Goal: Browse casually: Explore the website without a specific task or goal

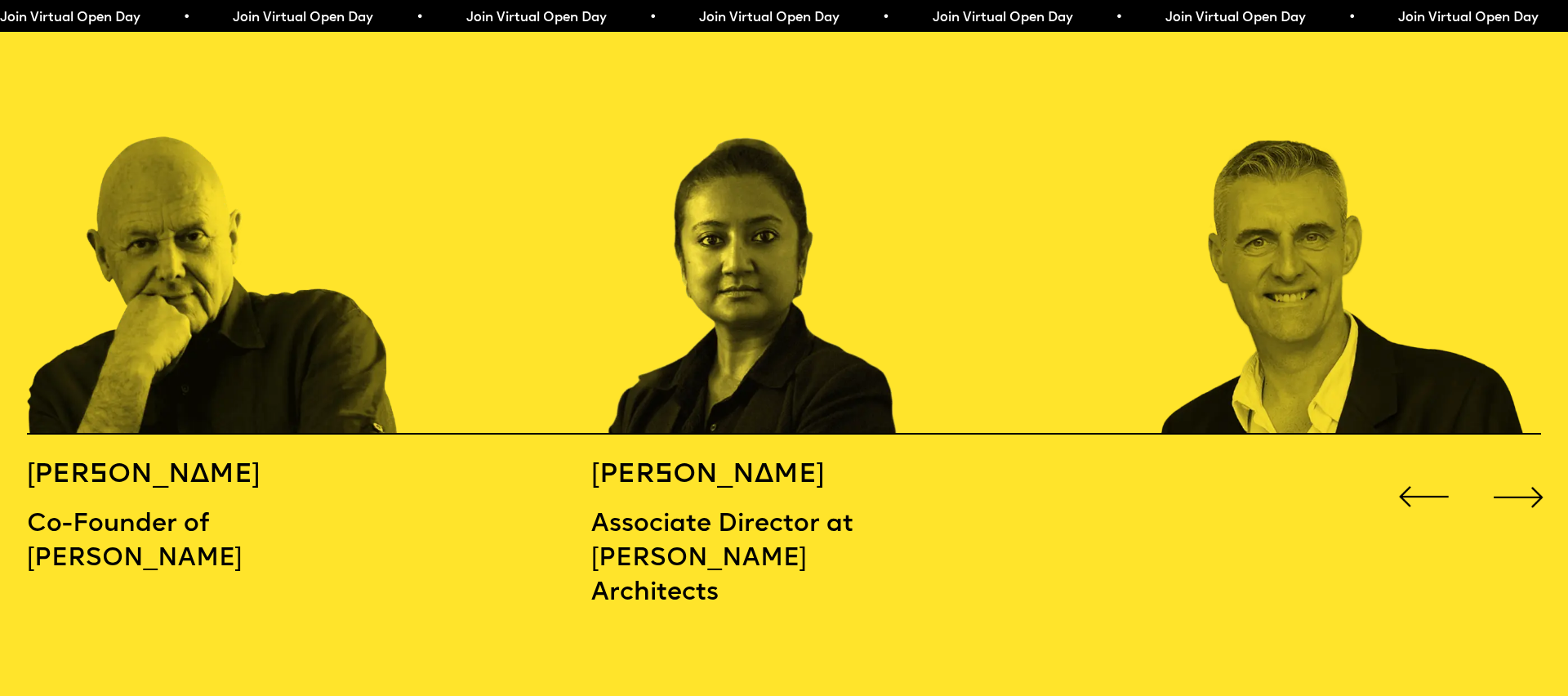
scroll to position [2482, 0]
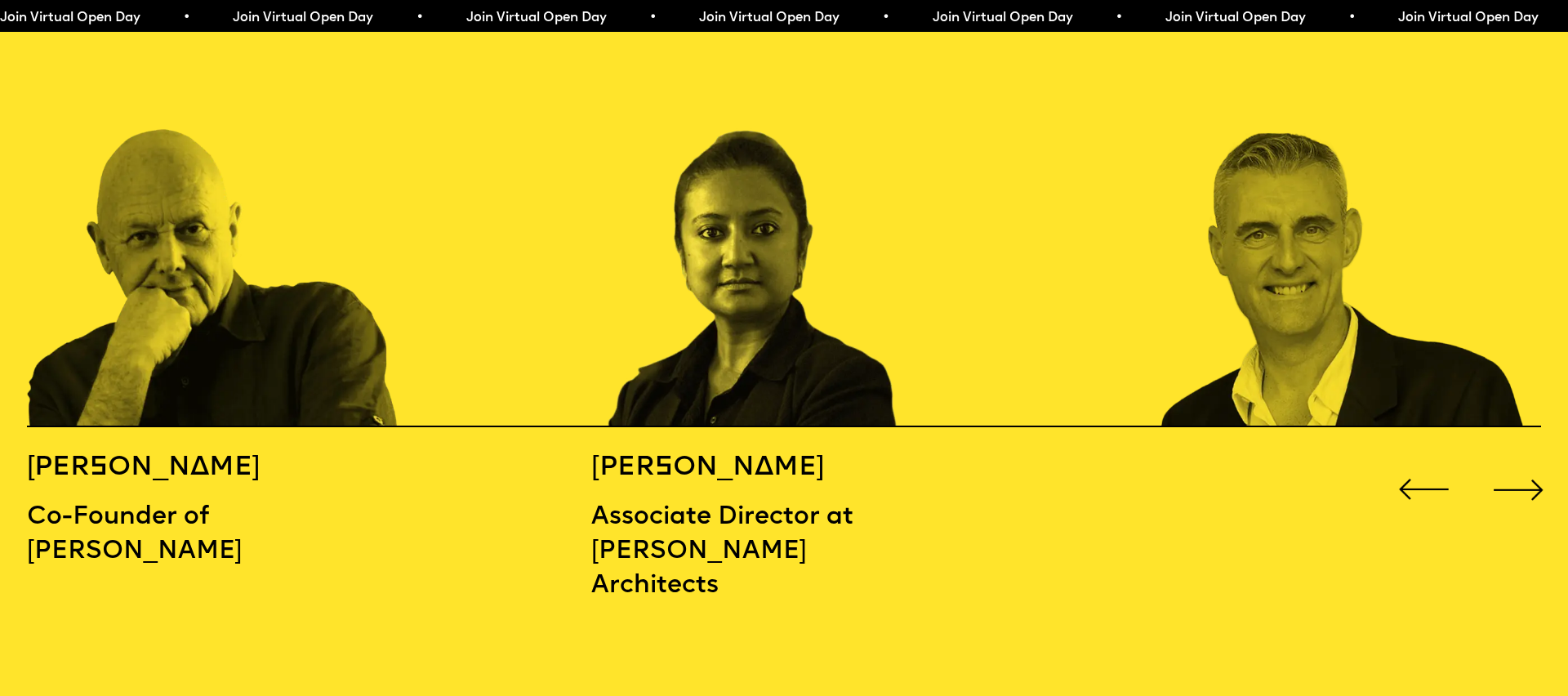
click at [1534, 458] on div "Next slide" at bounding box center [1518, 490] width 63 height 63
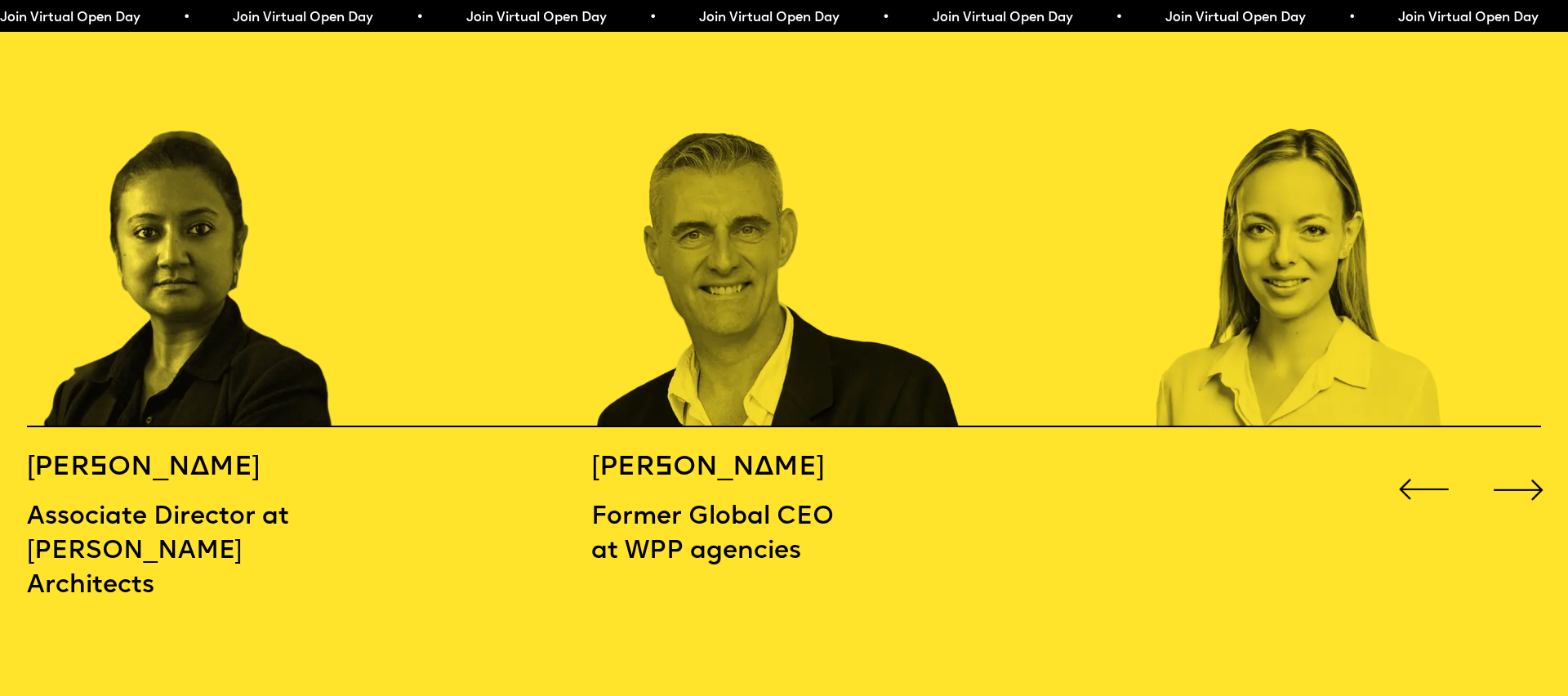
click at [1534, 458] on div "Next slide" at bounding box center [1518, 490] width 63 height 63
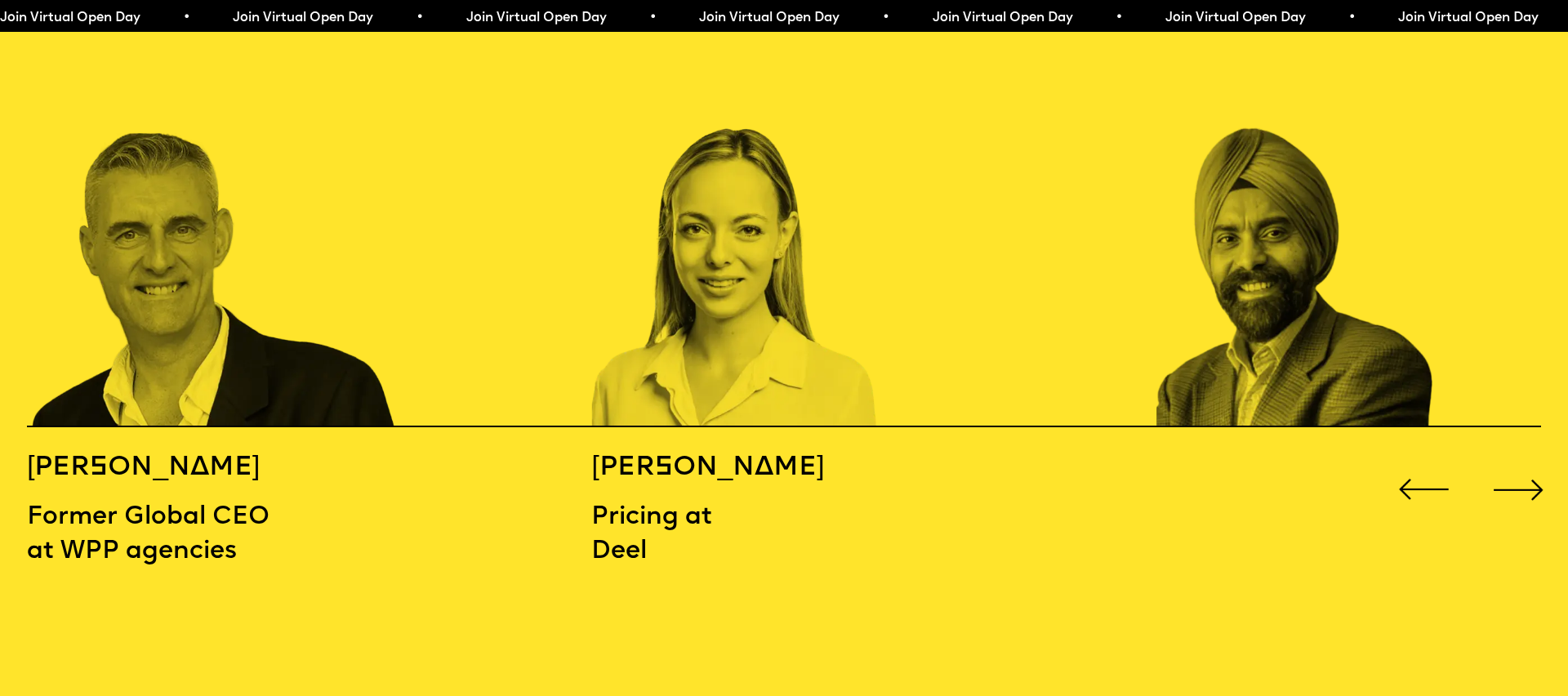
click at [1534, 458] on div "Next slide" at bounding box center [1518, 490] width 63 height 63
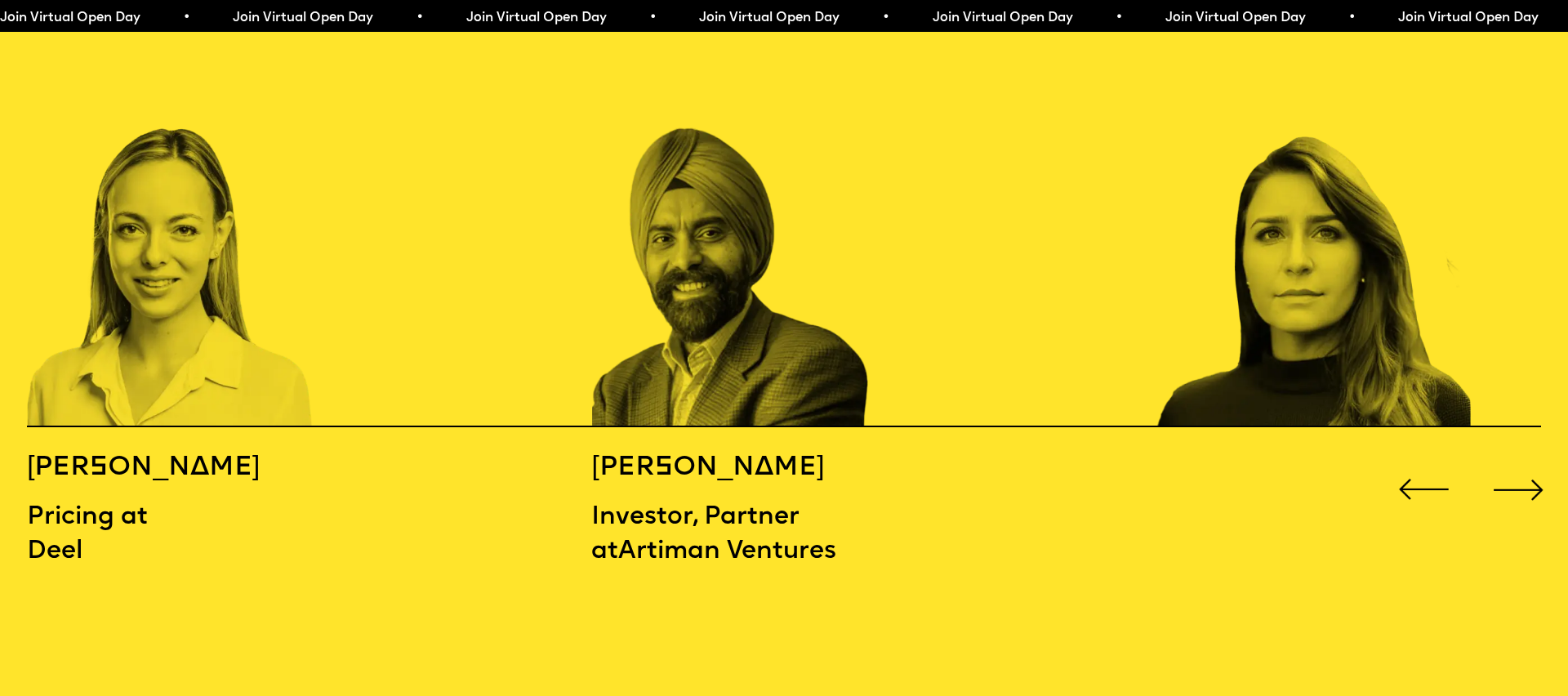
click at [1534, 458] on div "Next slide" at bounding box center [1518, 490] width 63 height 63
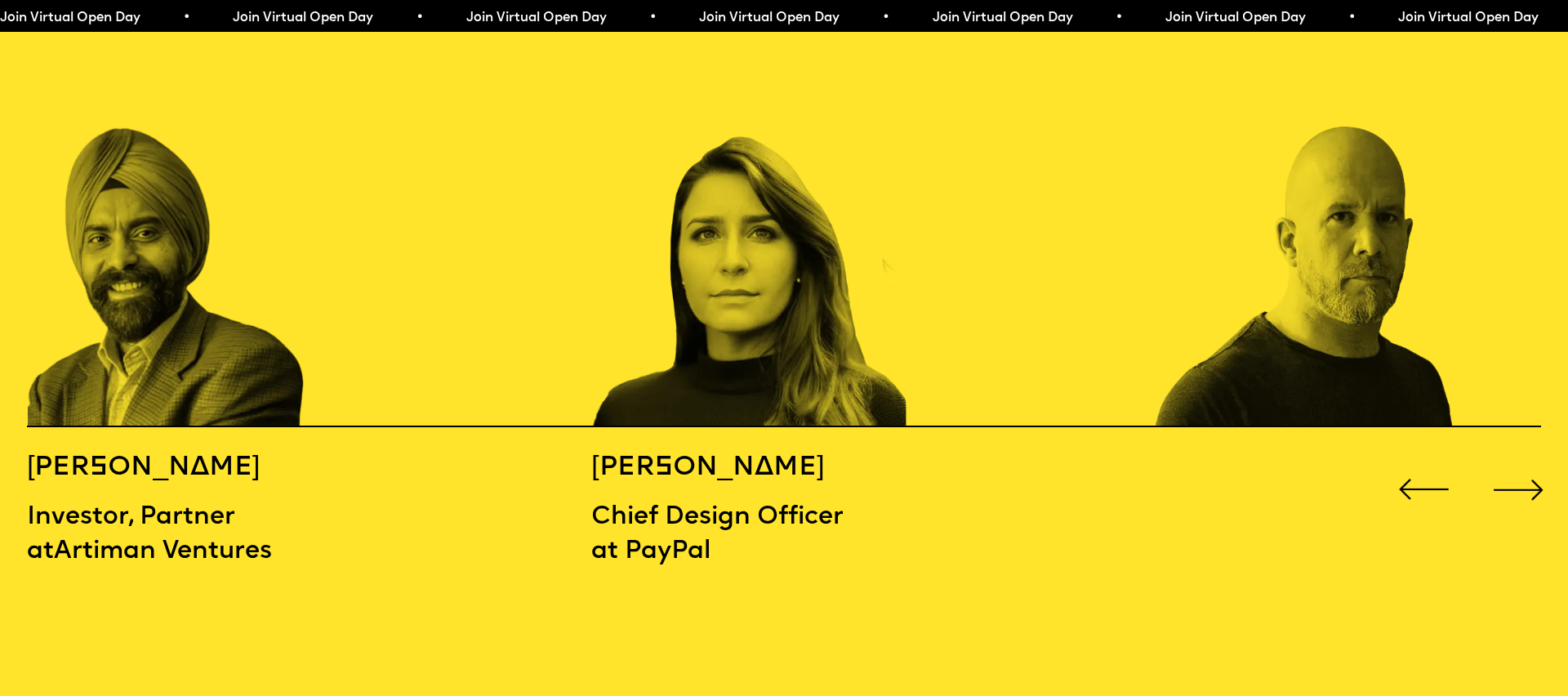
click at [1534, 458] on div "Next slide" at bounding box center [1518, 490] width 63 height 63
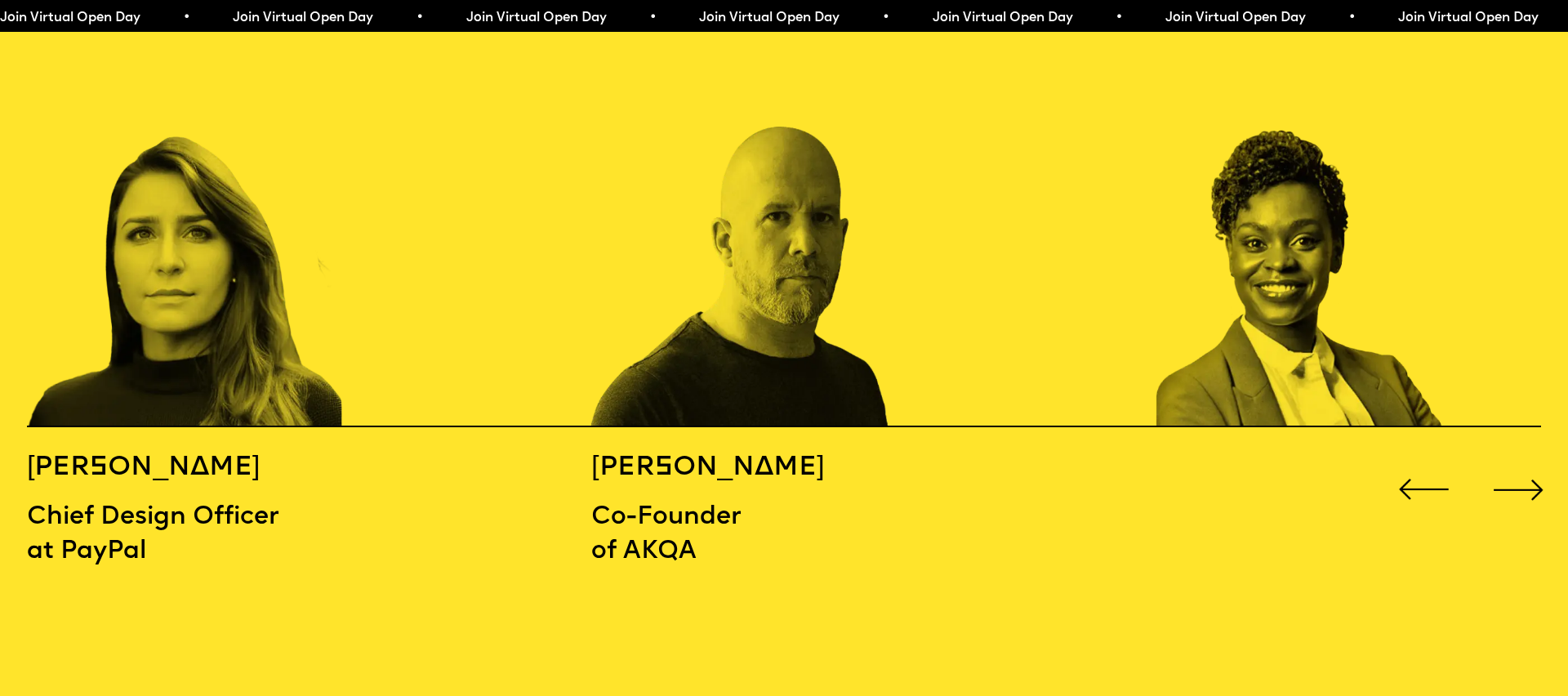
click at [1534, 458] on div "Next slide" at bounding box center [1518, 490] width 63 height 63
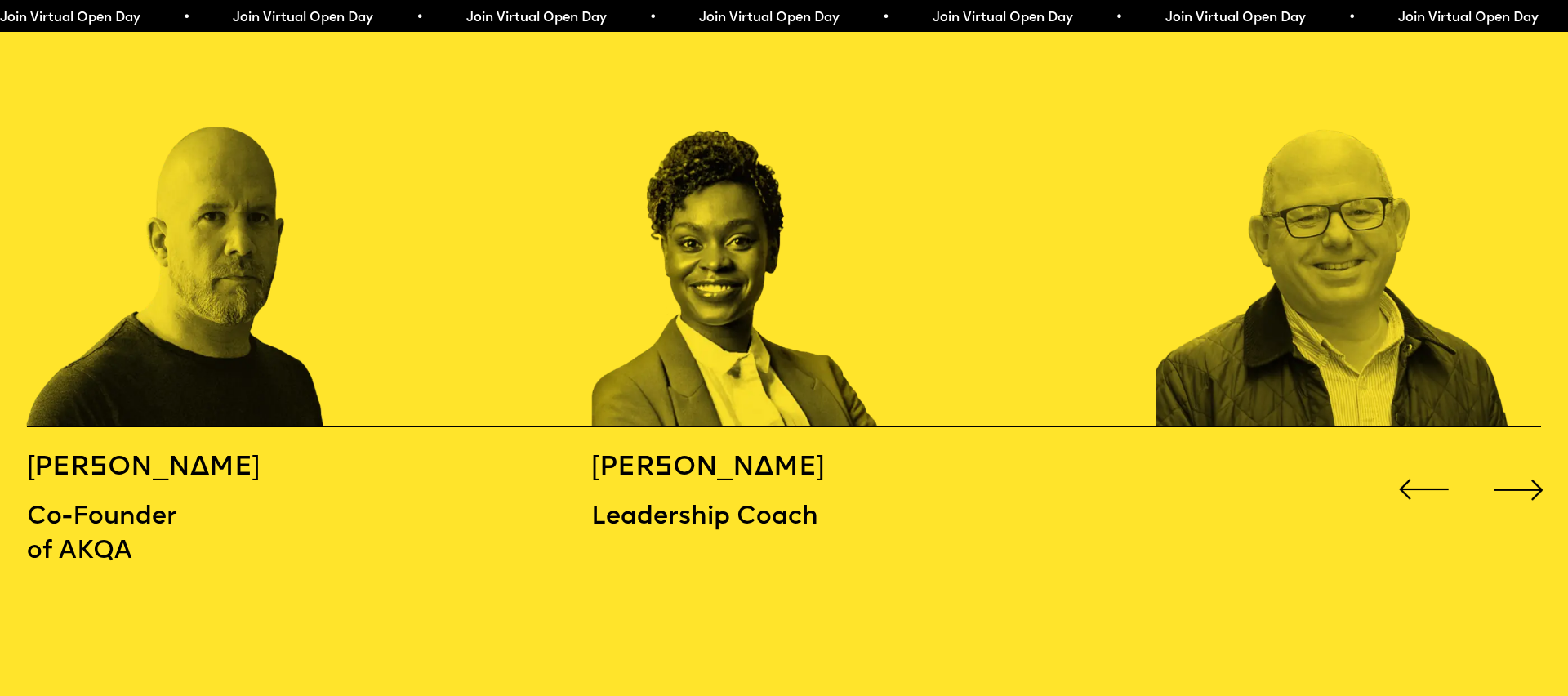
click at [1534, 458] on div "Next slide" at bounding box center [1518, 490] width 63 height 63
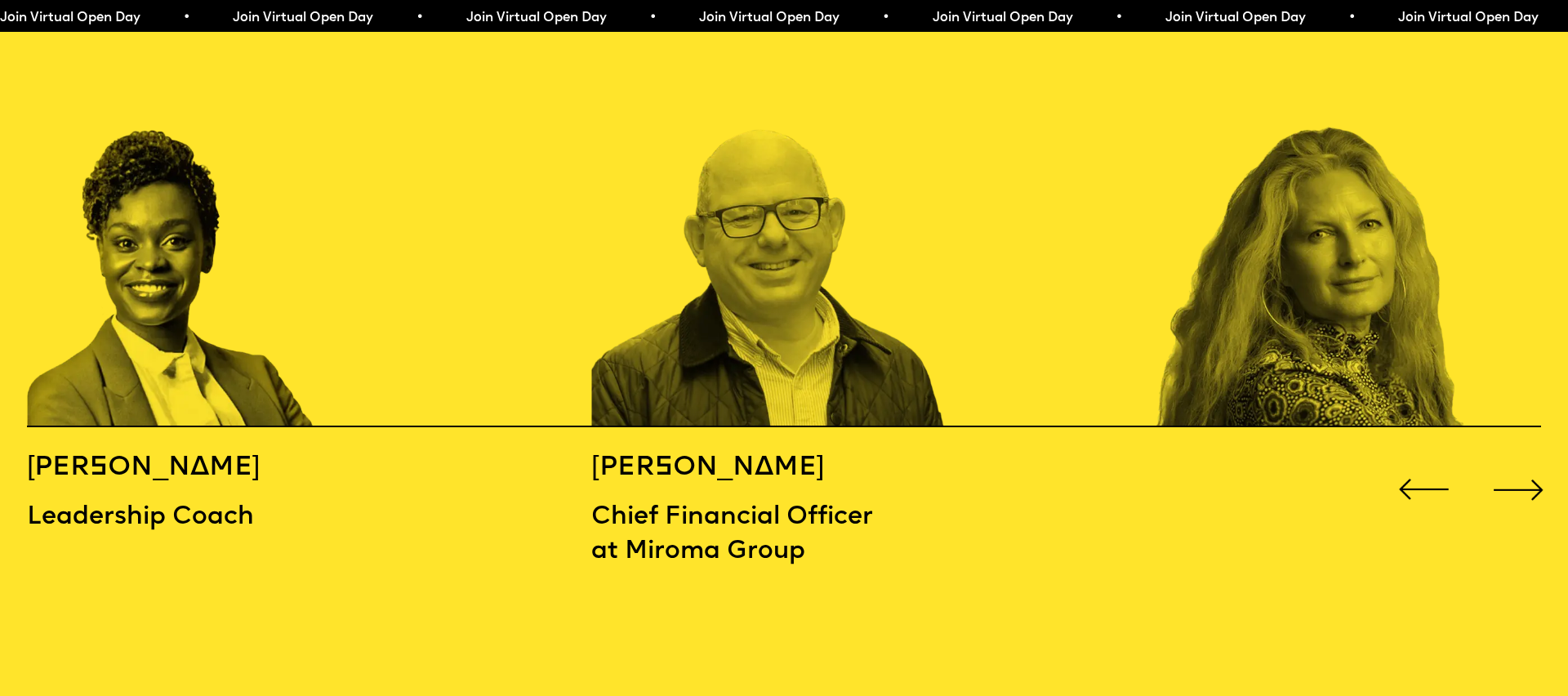
click at [1534, 458] on div "Next slide" at bounding box center [1518, 490] width 63 height 63
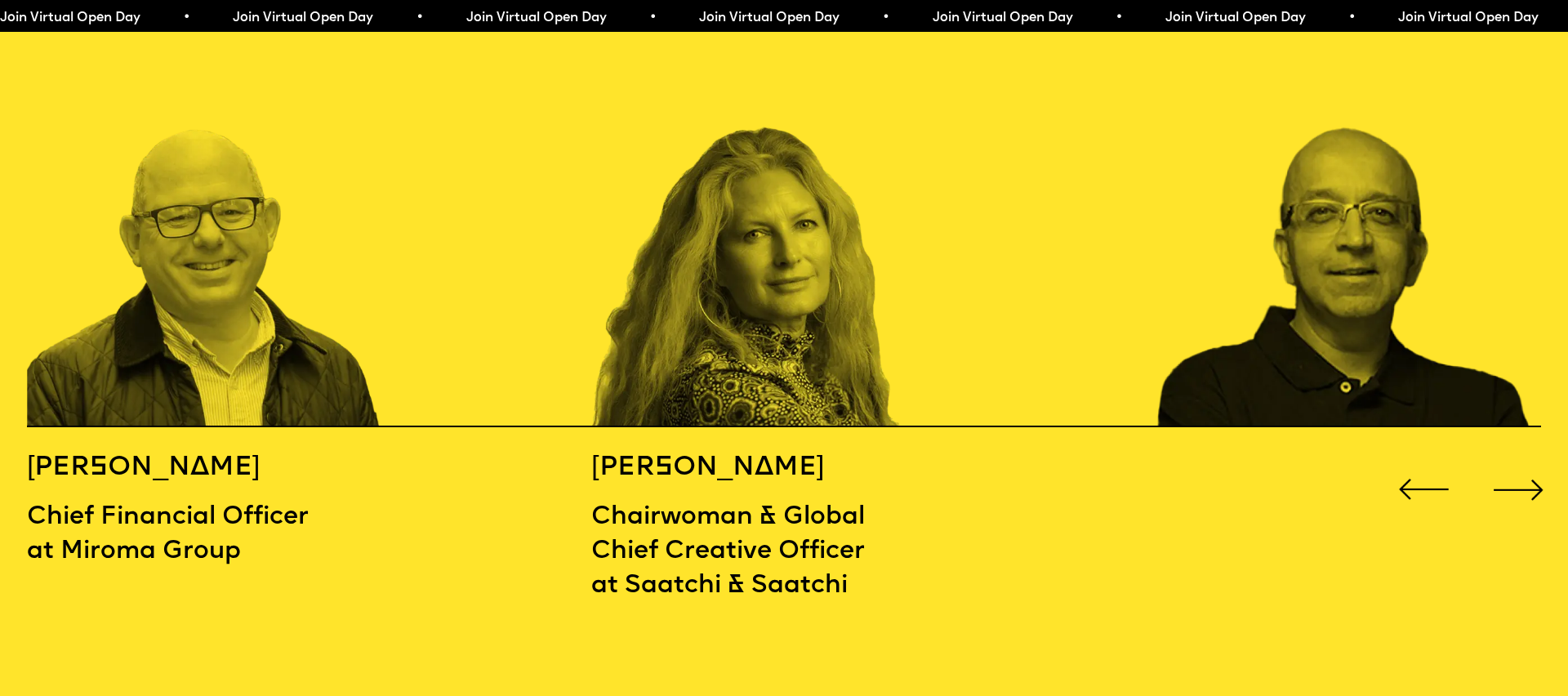
click at [1534, 458] on div "Next slide" at bounding box center [1518, 490] width 63 height 63
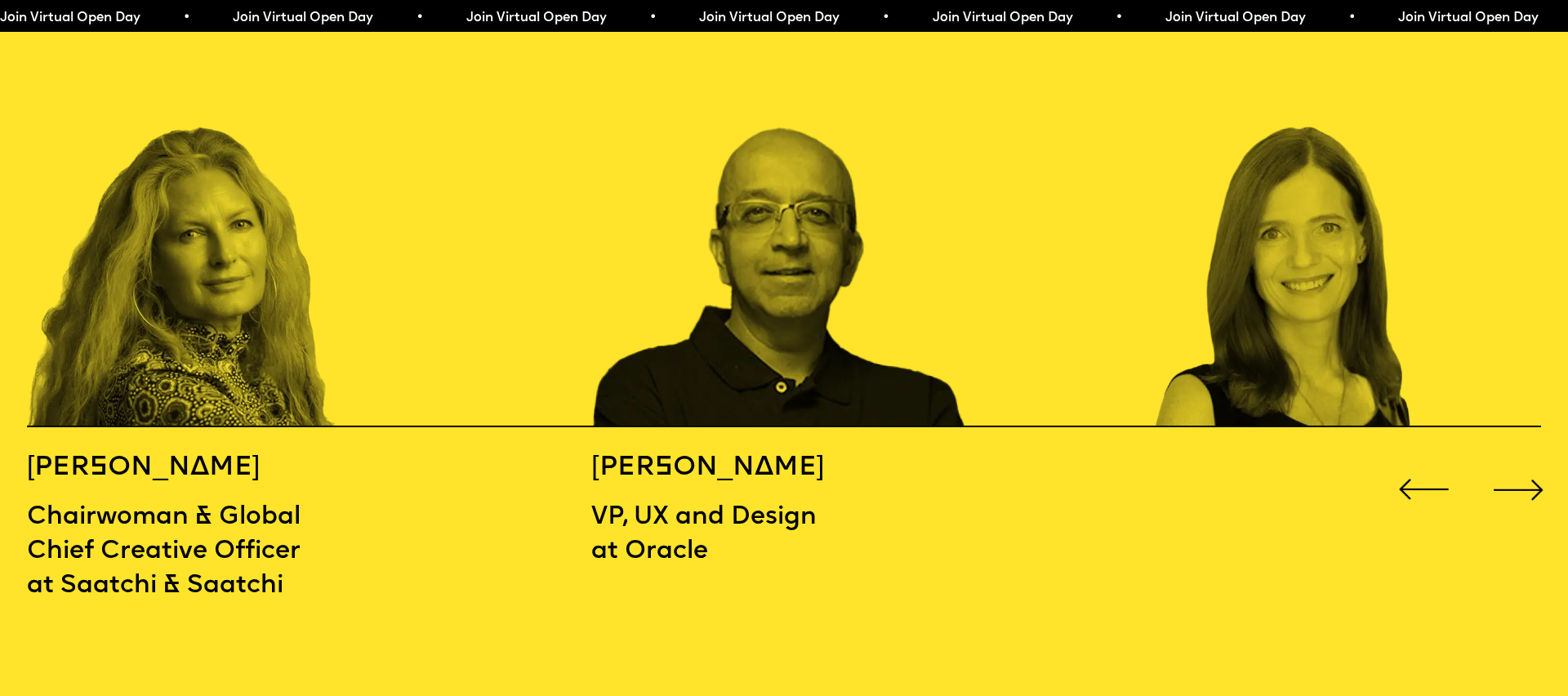
click at [1529, 458] on div "Next slide" at bounding box center [1518, 490] width 63 height 63
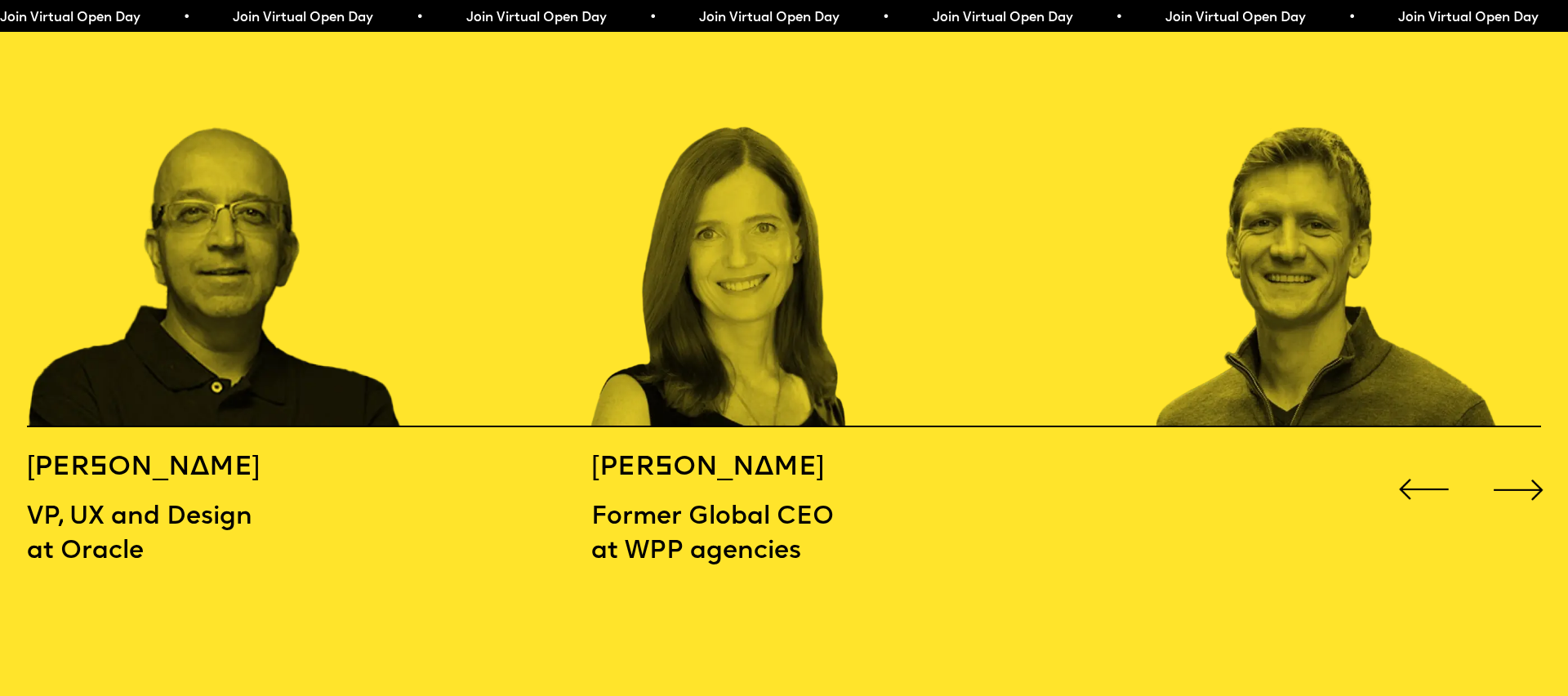
click at [1530, 458] on div "Next slide" at bounding box center [1518, 490] width 63 height 63
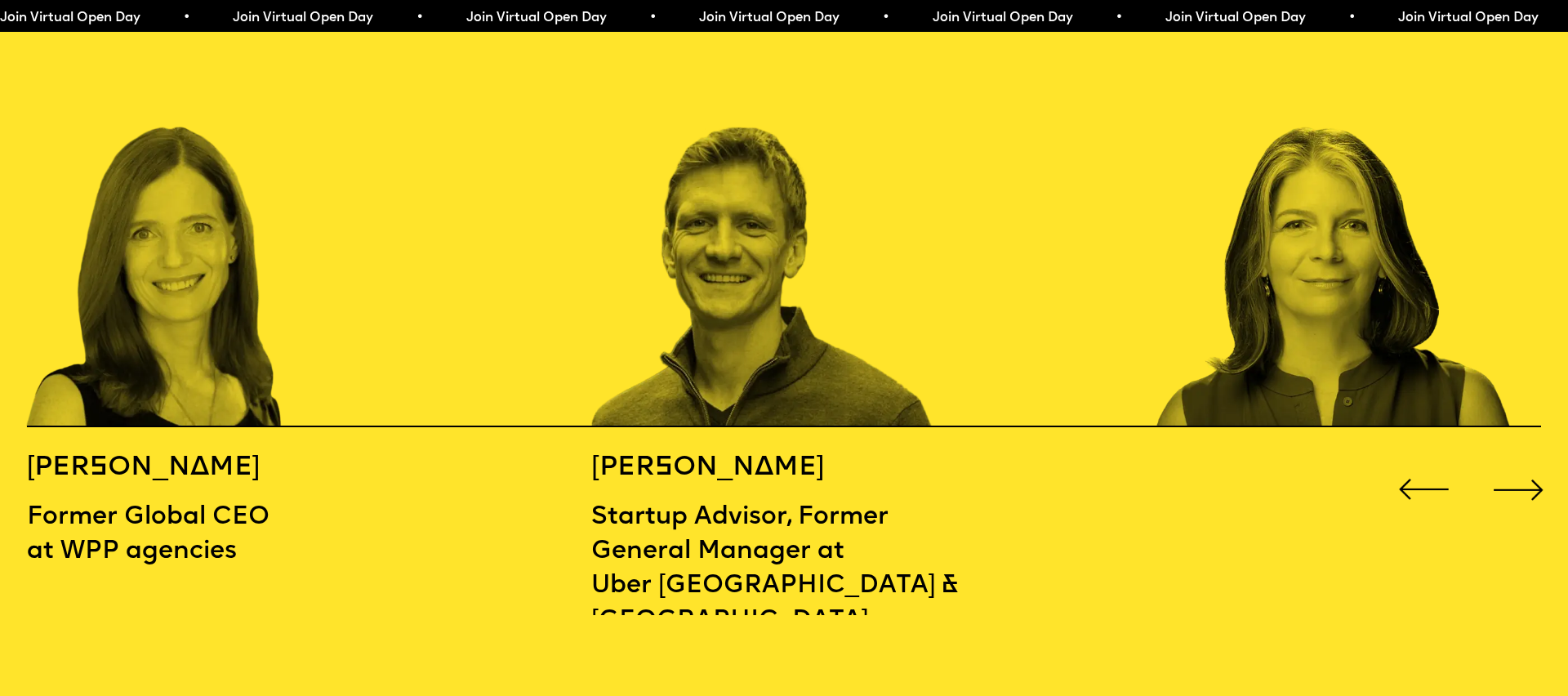
click at [1530, 458] on div "Next slide" at bounding box center [1518, 490] width 63 height 63
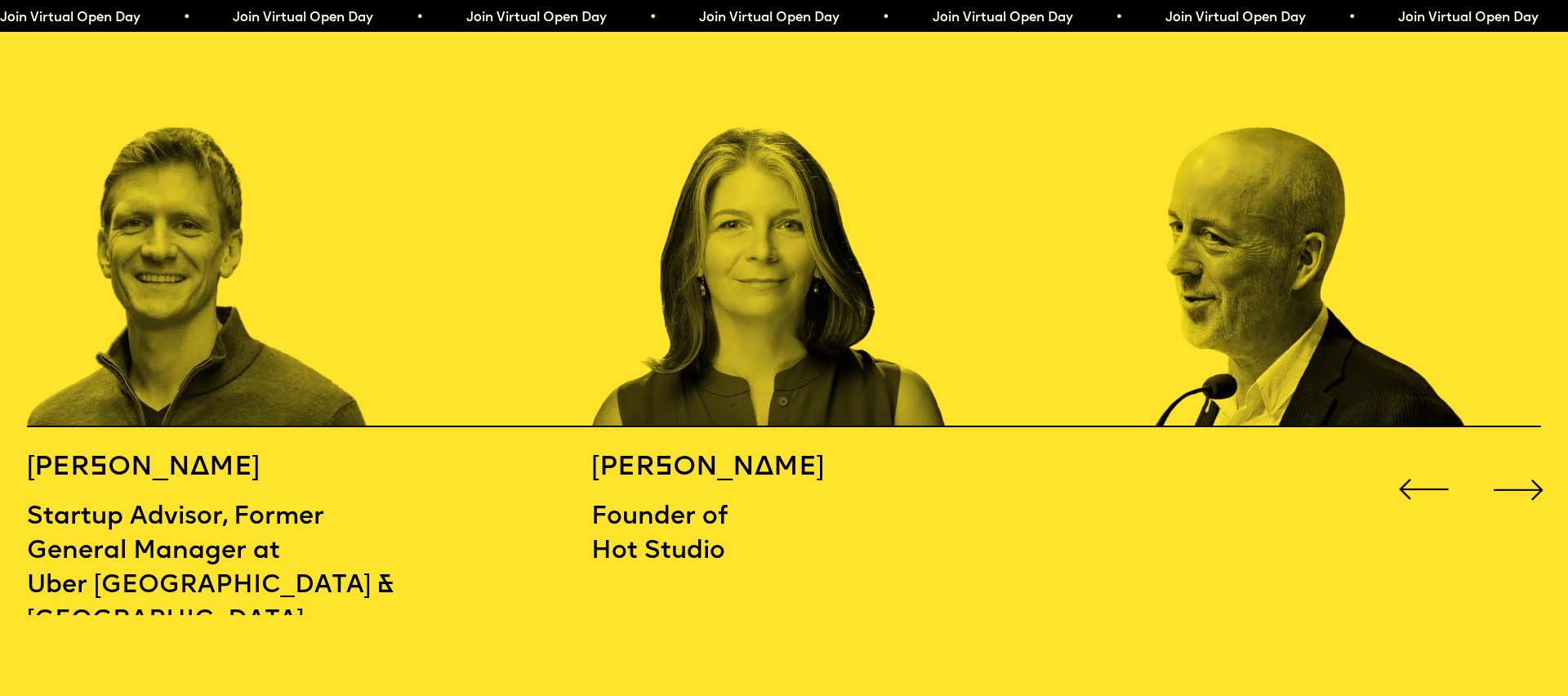
click at [1530, 458] on div "Next slide" at bounding box center [1518, 490] width 63 height 63
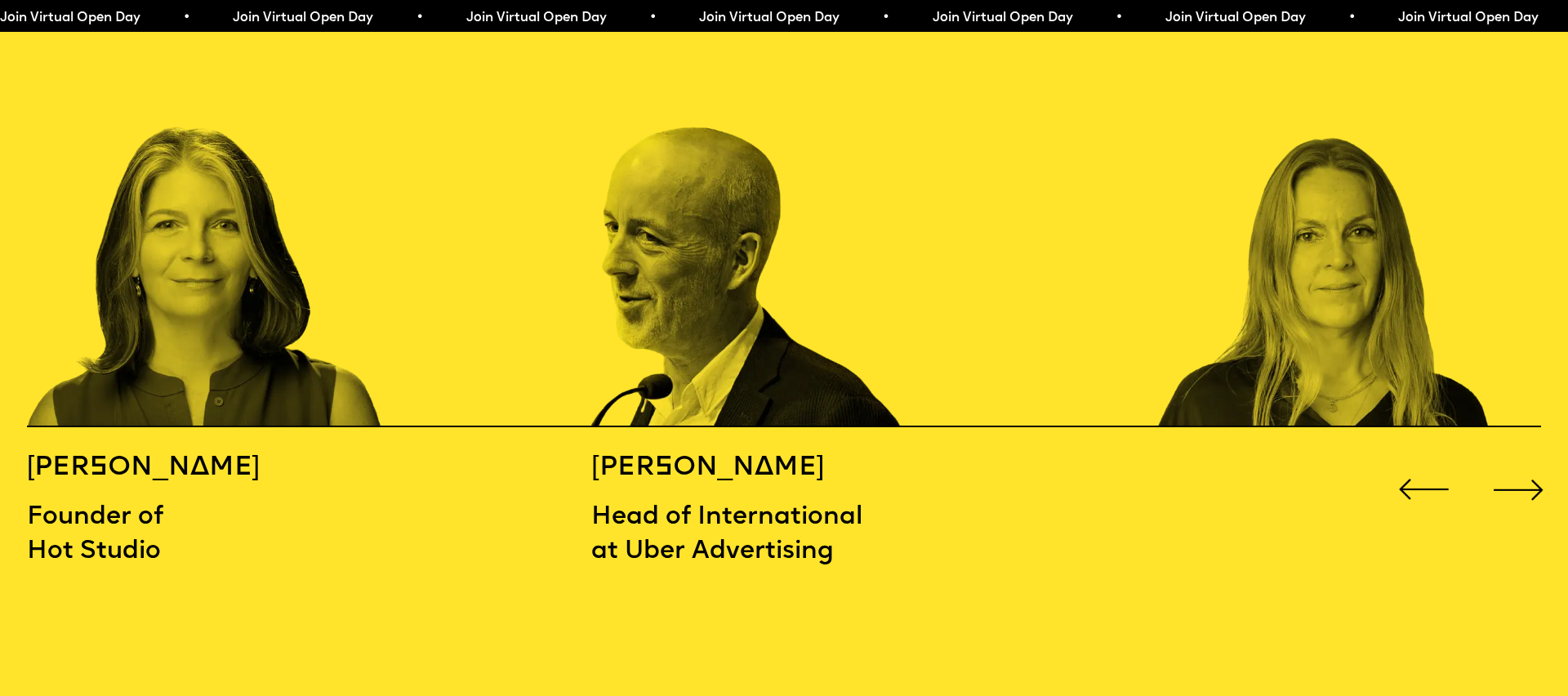
click at [1530, 458] on div "Next slide" at bounding box center [1518, 490] width 63 height 63
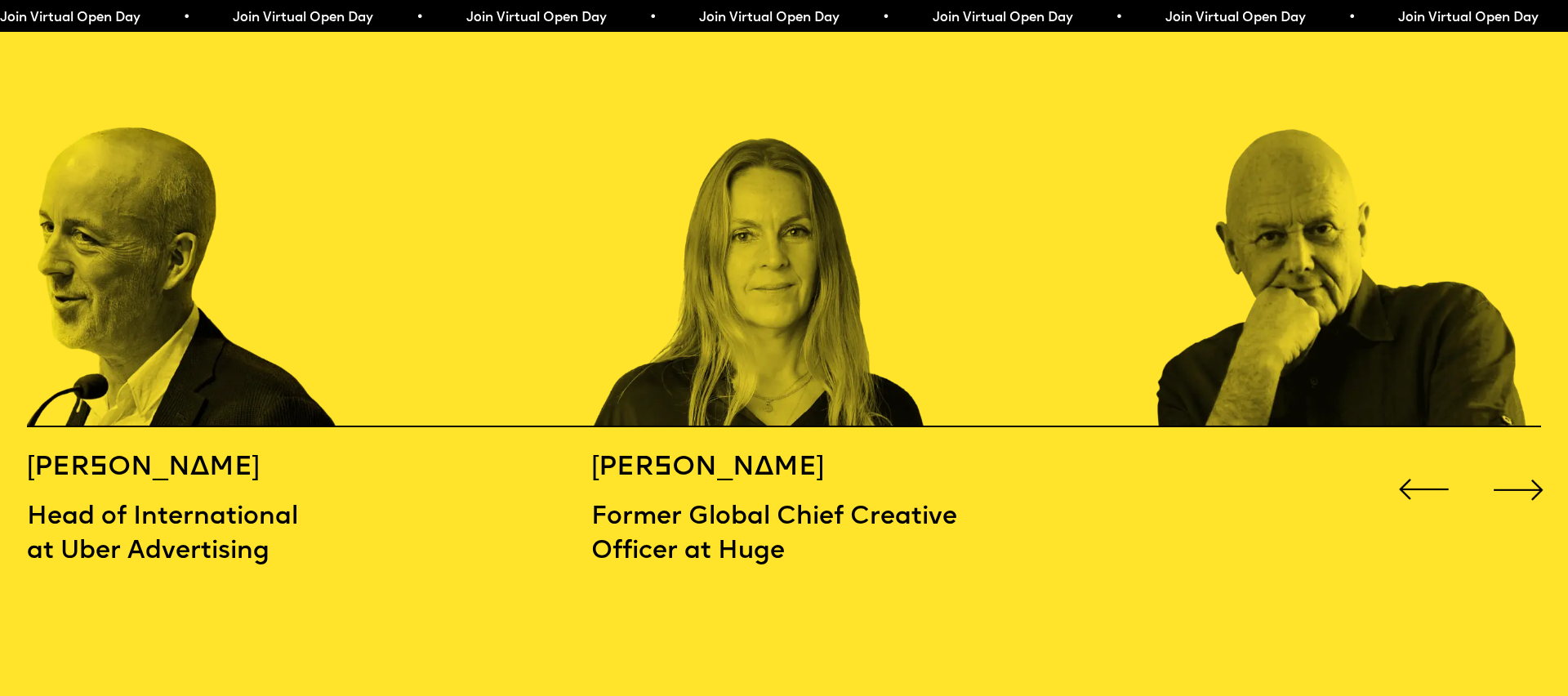
click at [1530, 458] on div "Next slide" at bounding box center [1518, 490] width 63 height 63
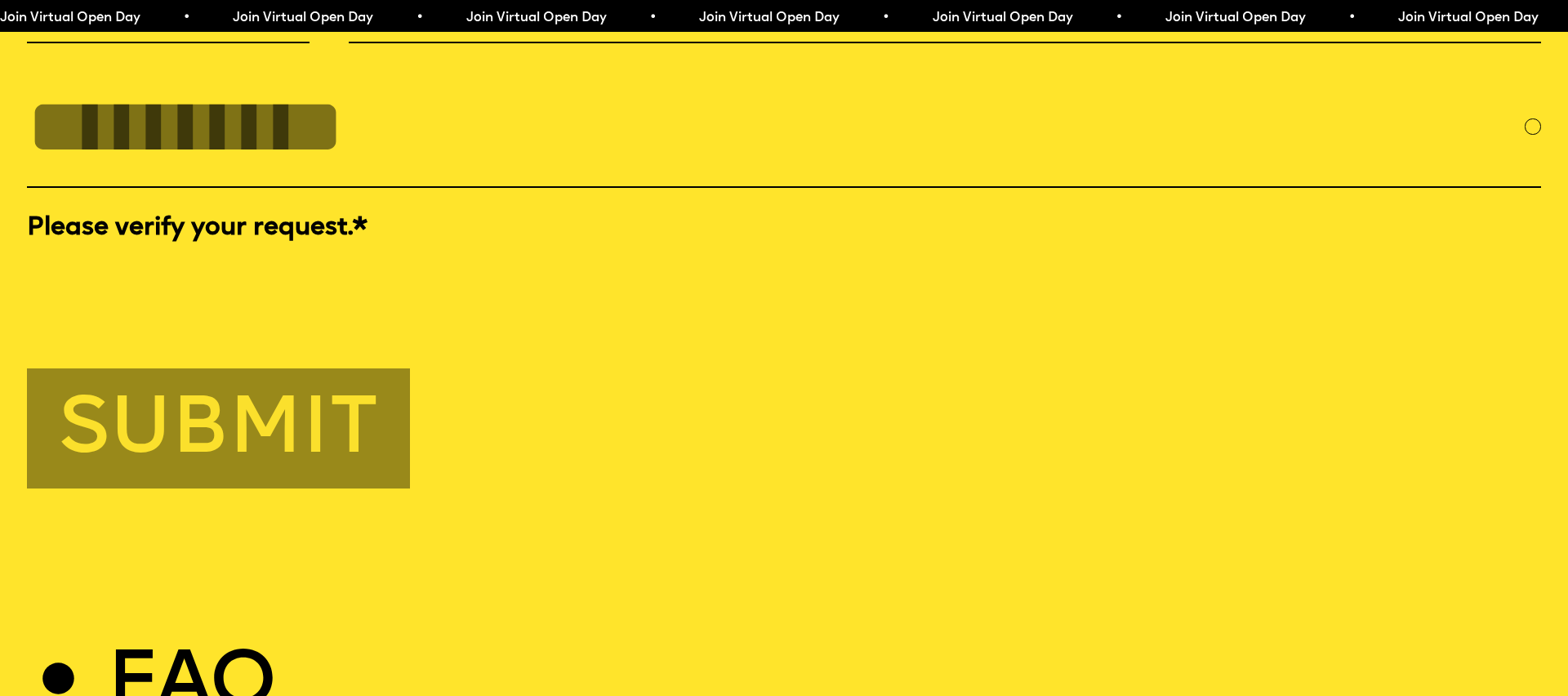
scroll to position [7606, 0]
